Goal: Task Accomplishment & Management: Use online tool/utility

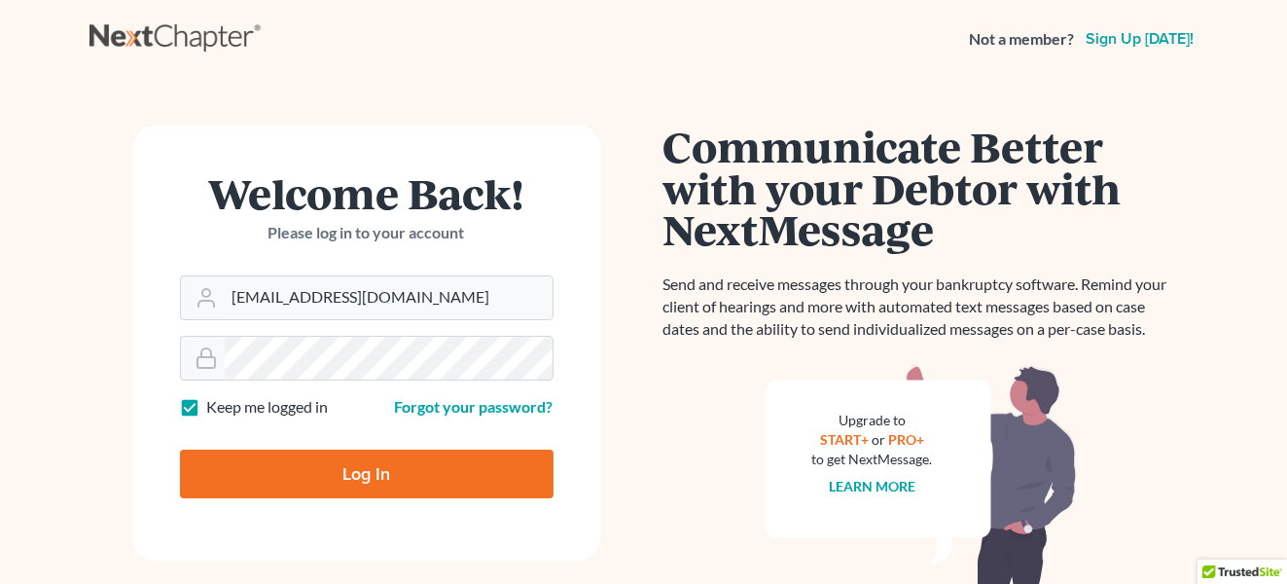
click at [346, 481] on input "Log In" at bounding box center [367, 474] width 374 height 49
type input "Thinking..."
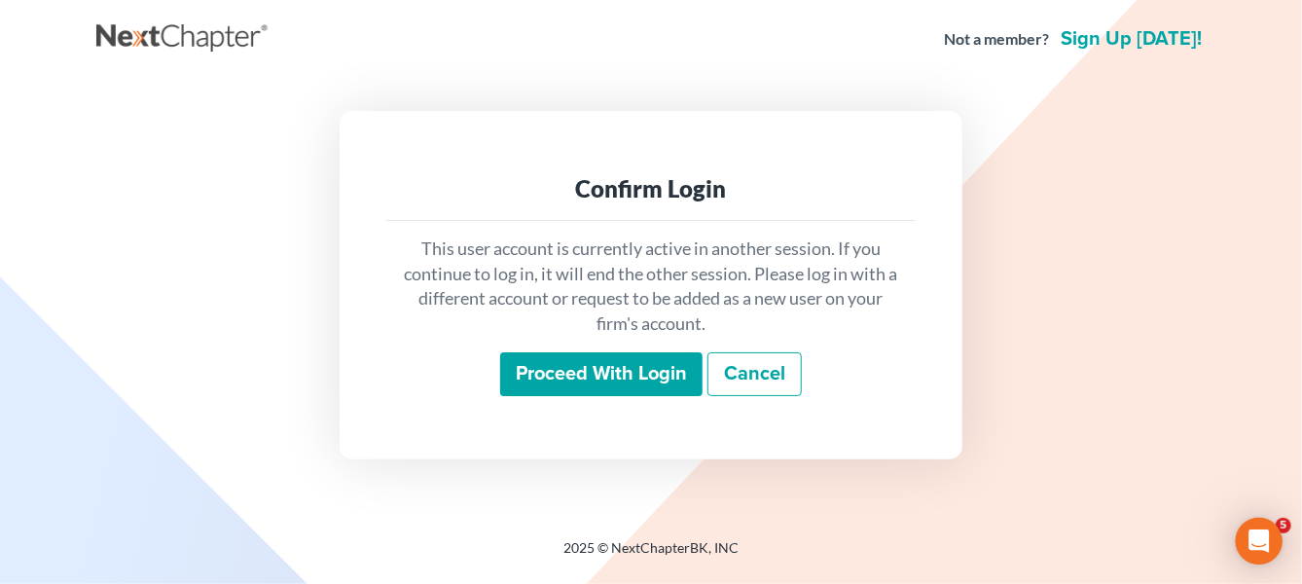
click at [591, 343] on div "This user account is currently active in another session. If you continue to lo…" at bounding box center [650, 317] width 529 height 192
click at [592, 365] on input "Proceed with login" at bounding box center [601, 374] width 202 height 45
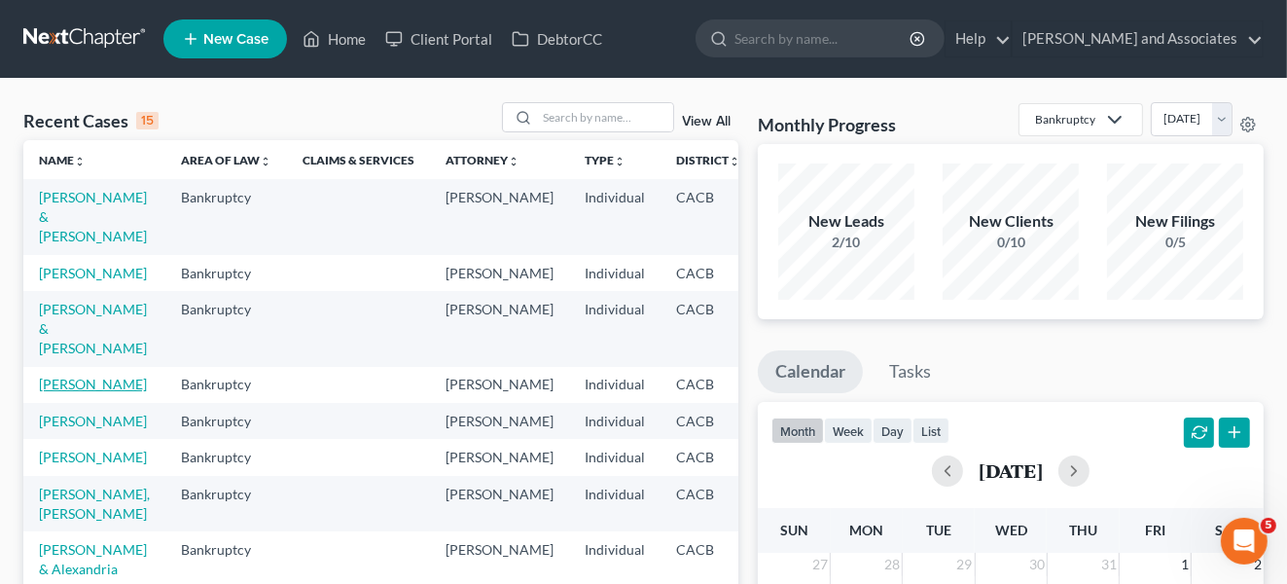
click at [54, 392] on link "Zarate, Jose" at bounding box center [93, 384] width 108 height 17
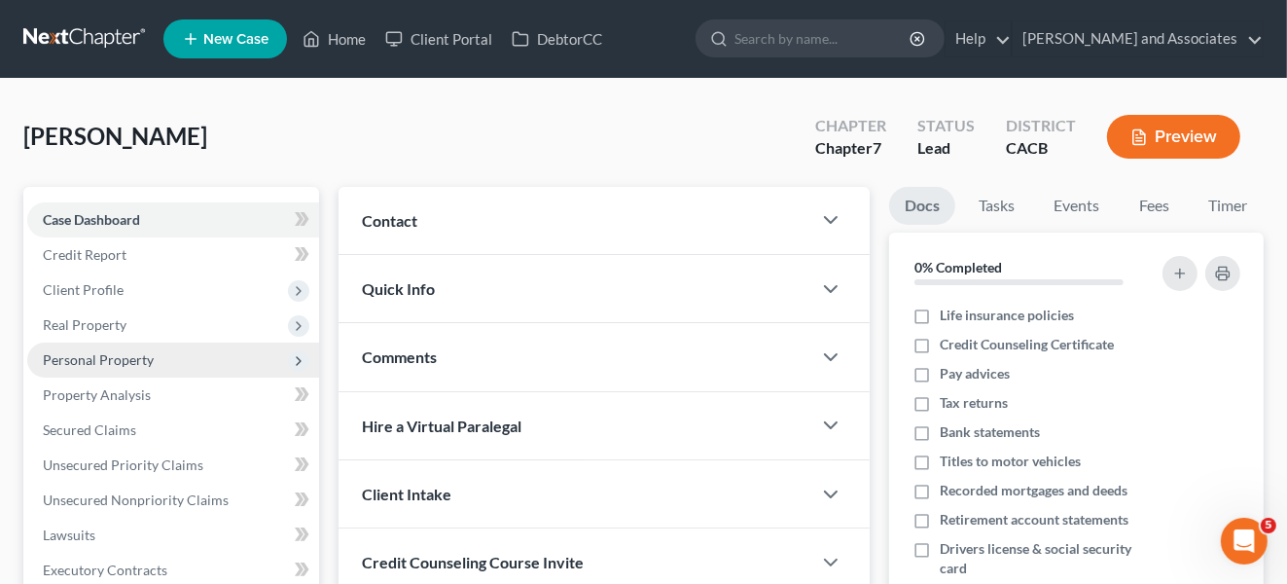
click at [121, 365] on span "Personal Property" at bounding box center [98, 359] width 111 height 17
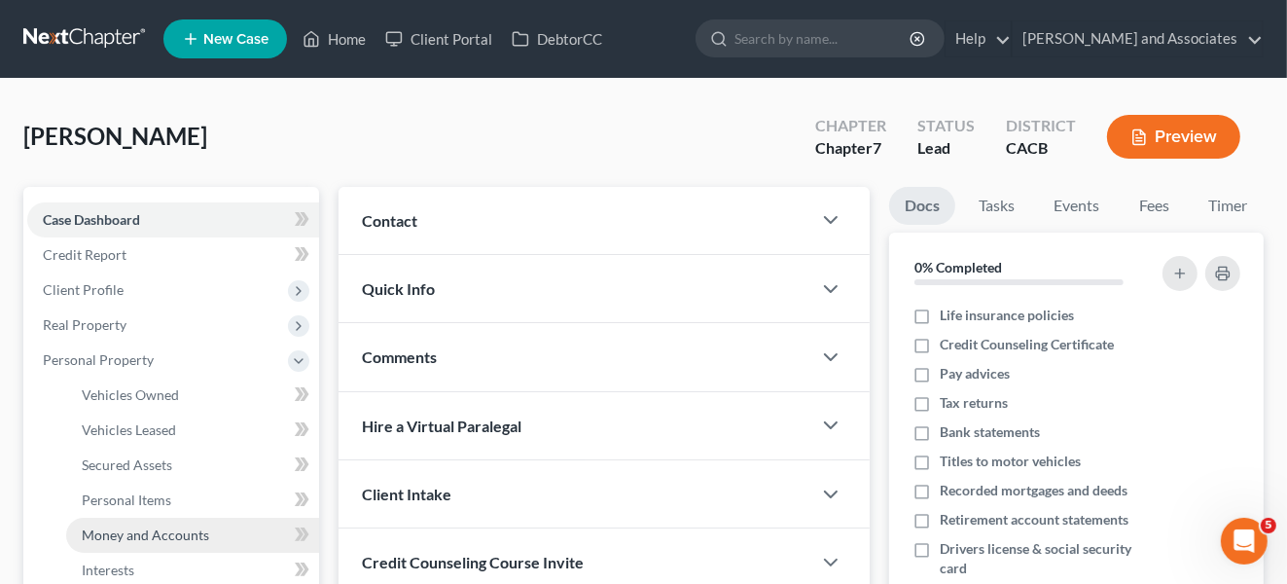
click at [177, 539] on span "Money and Accounts" at bounding box center [145, 534] width 127 height 17
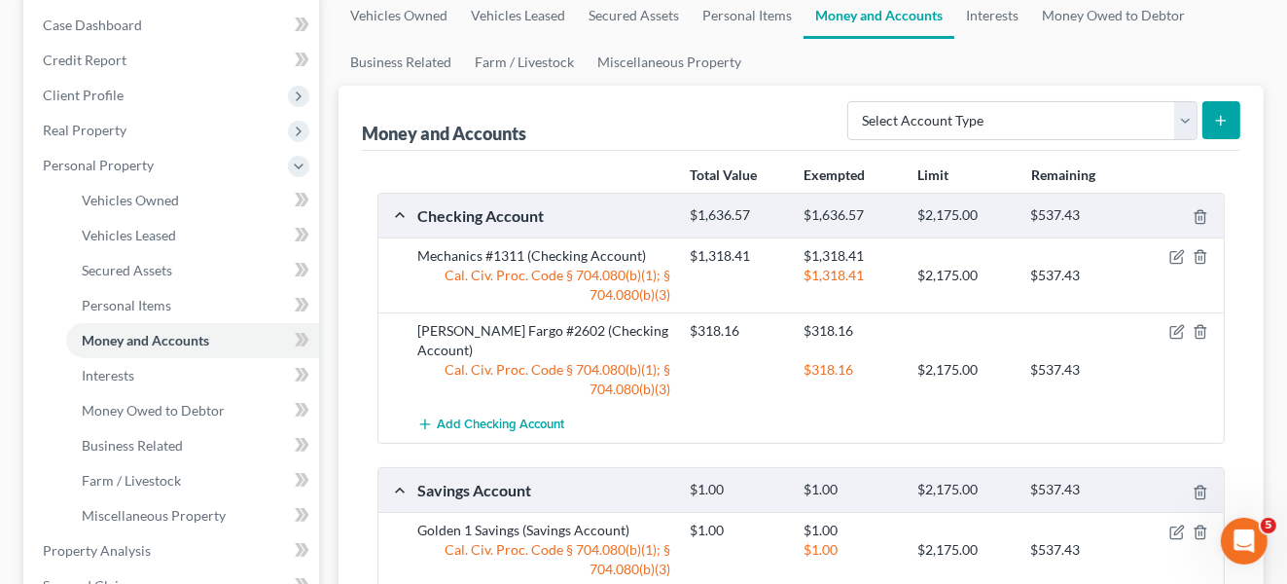
scroll to position [389, 0]
